Goal: Task Accomplishment & Management: Use online tool/utility

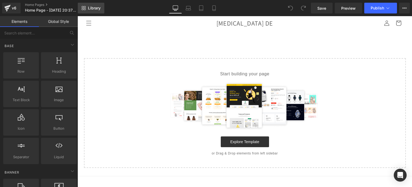
click at [85, 3] on link "Library" at bounding box center [91, 8] width 27 height 11
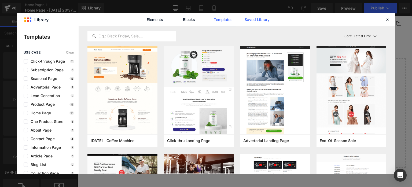
click at [263, 19] on link "Saved Library" at bounding box center [258, 19] width 26 height 13
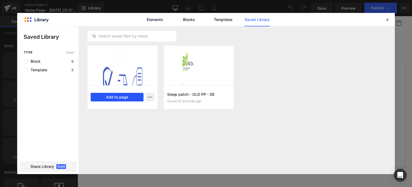
click at [132, 97] on button "Add to page" at bounding box center [117, 97] width 53 height 9
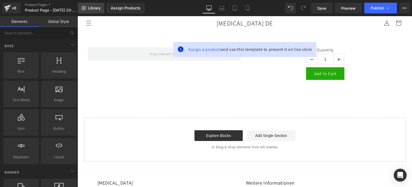
click at [88, 9] on span "Library" at bounding box center [94, 8] width 13 height 5
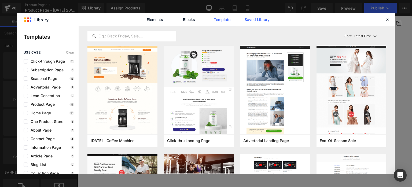
click at [258, 21] on link "Saved Library" at bounding box center [258, 19] width 26 height 13
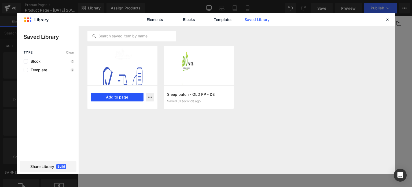
click at [121, 96] on button "Add to page" at bounding box center [117, 97] width 53 height 9
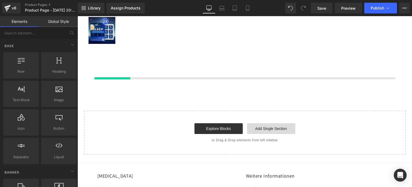
scroll to position [140, 0]
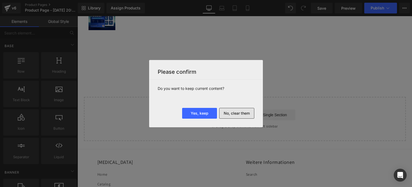
click at [233, 114] on button "No, clear them" at bounding box center [236, 113] width 35 height 11
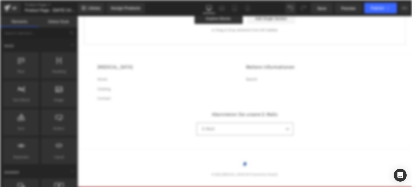
scroll to position [0, 0]
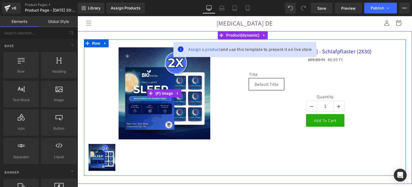
scroll to position [6, 0]
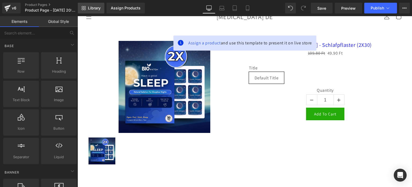
click at [92, 5] on link "Library" at bounding box center [91, 8] width 27 height 11
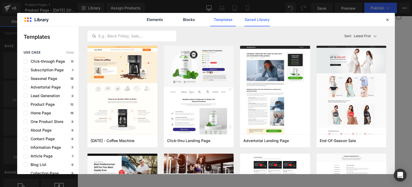
click at [247, 22] on link "Saved Library" at bounding box center [258, 19] width 26 height 13
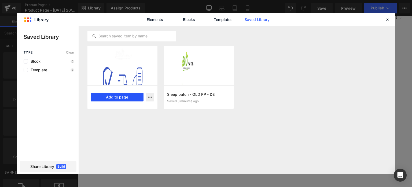
click at [124, 94] on button "Add to page" at bounding box center [117, 97] width 53 height 9
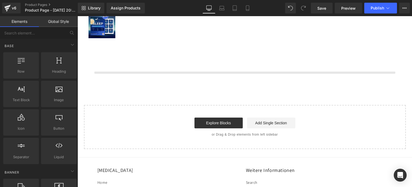
scroll to position [140, 0]
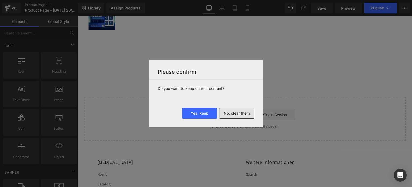
click at [230, 116] on button "No, clear them" at bounding box center [236, 113] width 35 height 11
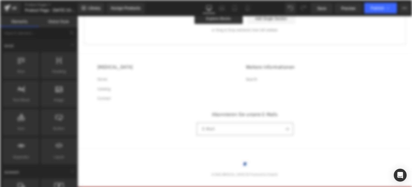
scroll to position [0, 0]
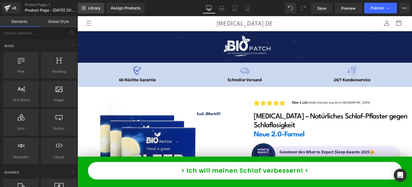
click at [89, 11] on link "Library" at bounding box center [91, 8] width 27 height 11
